Goal: Navigation & Orientation: Find specific page/section

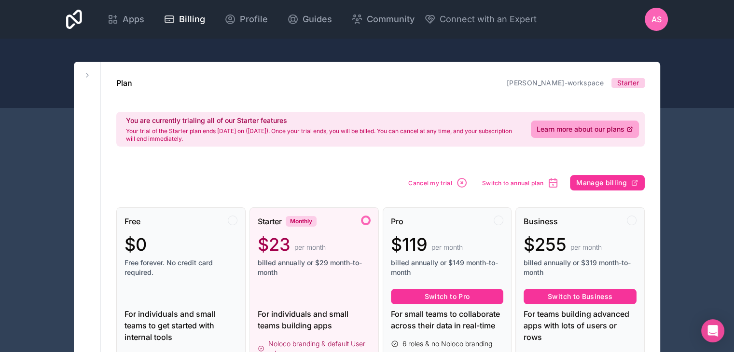
click at [129, 18] on span "Apps" at bounding box center [134, 20] width 22 height 14
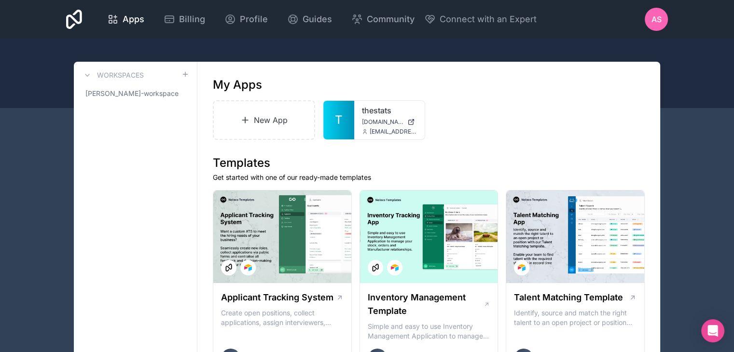
click at [365, 116] on div "thestats thestats.noloco.co andrijastamenkovic@thestats.net" at bounding box center [389, 120] width 70 height 39
click at [347, 117] on link "T" at bounding box center [338, 120] width 31 height 39
click at [341, 127] on span "T" at bounding box center [339, 119] width 8 height 15
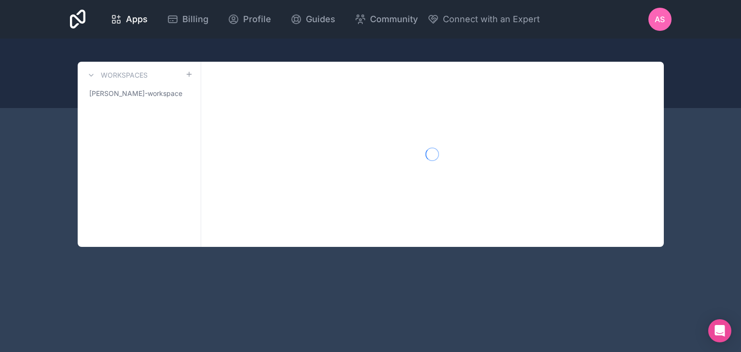
click at [252, 19] on span "Profile" at bounding box center [257, 20] width 28 height 14
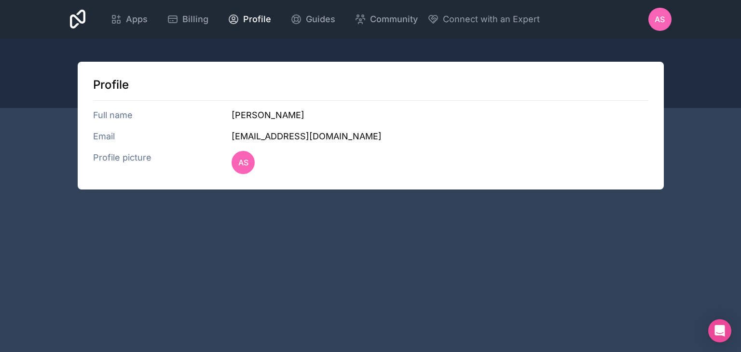
click at [321, 20] on span "Guides" at bounding box center [320, 20] width 29 height 14
click at [124, 18] on div "Apps" at bounding box center [128, 20] width 37 height 14
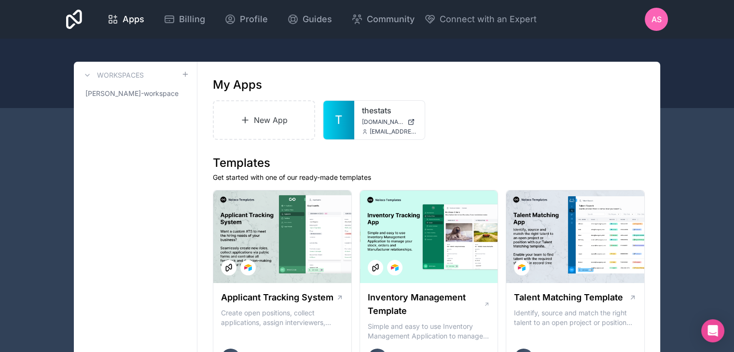
click at [364, 126] on div "thestats thestats.noloco.co andrijastamenkovic@thestats.net" at bounding box center [389, 120] width 70 height 39
click at [0, 0] on icon at bounding box center [0, 0] width 0 height 0
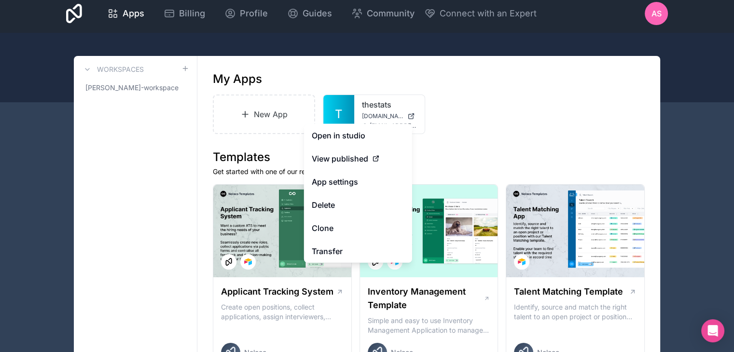
scroll to position [48, 0]
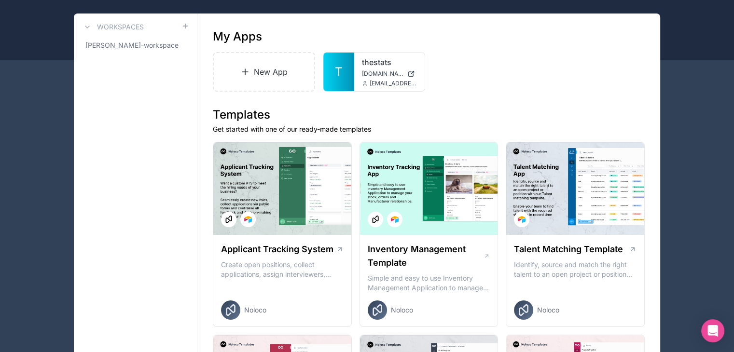
click at [0, 0] on icon at bounding box center [0, 0] width 0 height 0
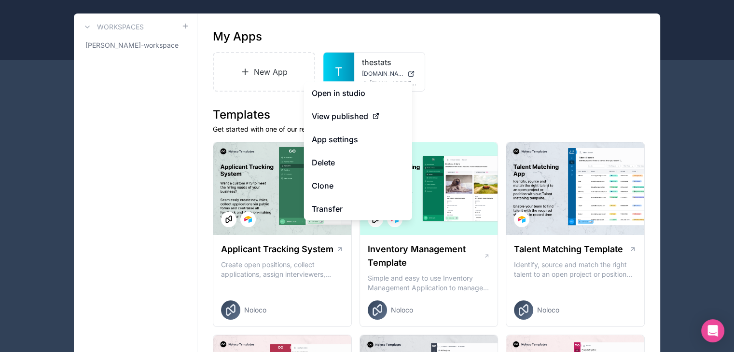
click at [367, 95] on link "Open in studio" at bounding box center [358, 93] width 108 height 23
